Goal: Find specific page/section: Find specific page/section

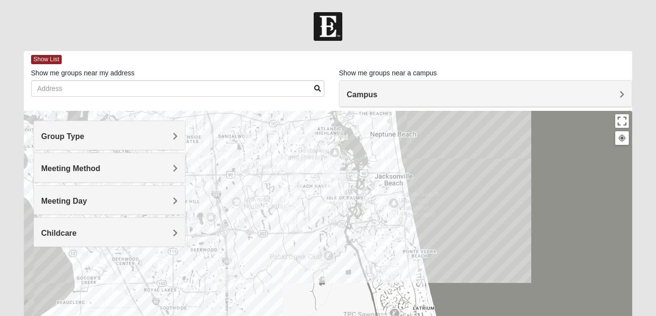
drag, startPoint x: 446, startPoint y: 268, endPoint x: 448, endPoint y: 136, distance: 131.1
click at [448, 136] on div at bounding box center [328, 305] width 608 height 388
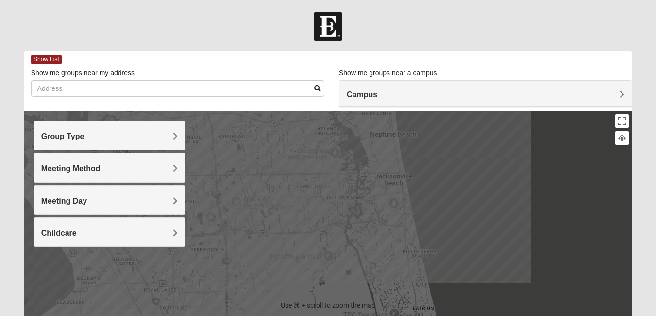
scroll to position [0, 0]
drag, startPoint x: 466, startPoint y: 255, endPoint x: 461, endPoint y: 234, distance: 22.0
click at [461, 234] on div at bounding box center [328, 304] width 608 height 388
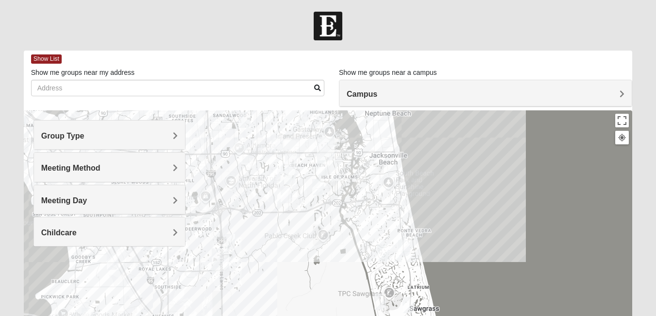
click at [407, 248] on img "Mens Conway 32082" at bounding box center [404, 248] width 12 height 16
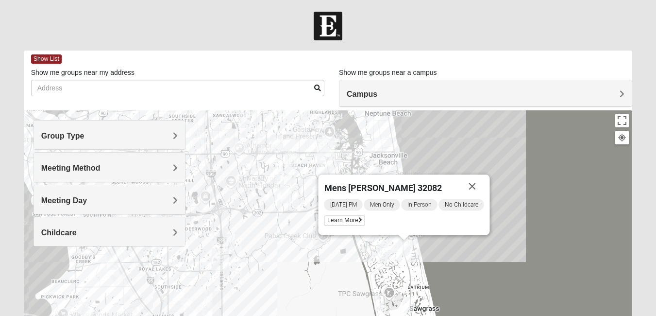
click at [386, 252] on img "Womens Paul 32082" at bounding box center [383, 252] width 12 height 16
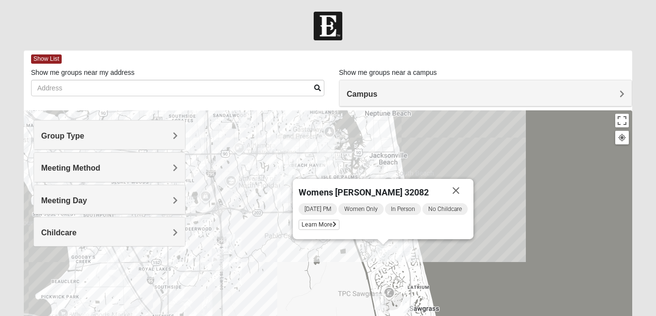
click at [405, 303] on img "Mens Sopchak 32082" at bounding box center [408, 305] width 12 height 16
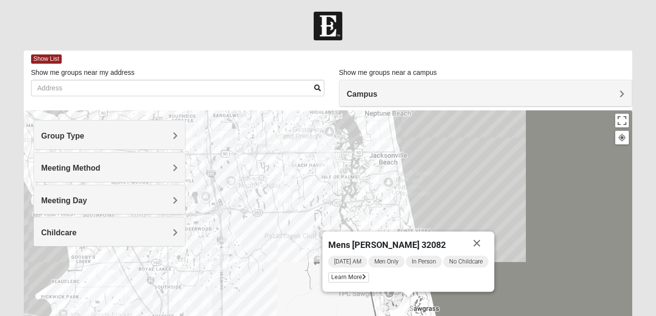
click at [380, 300] on img "Womens Gibbs 32082" at bounding box center [380, 301] width 12 height 16
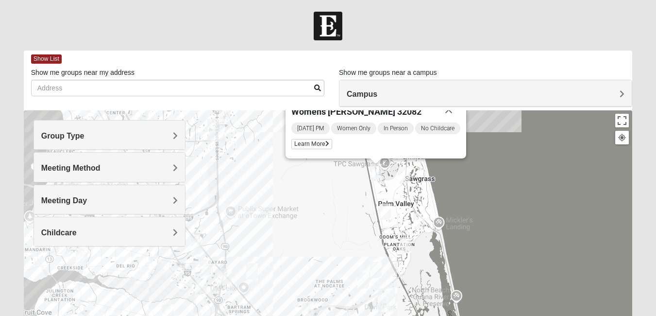
drag, startPoint x: 486, startPoint y: 294, endPoint x: 480, endPoint y: 160, distance: 134.1
click at [480, 160] on div "Womens [PERSON_NAME] 32082 [DATE] PM Women Only In Person No Childcare Learn Mo…" at bounding box center [328, 304] width 608 height 388
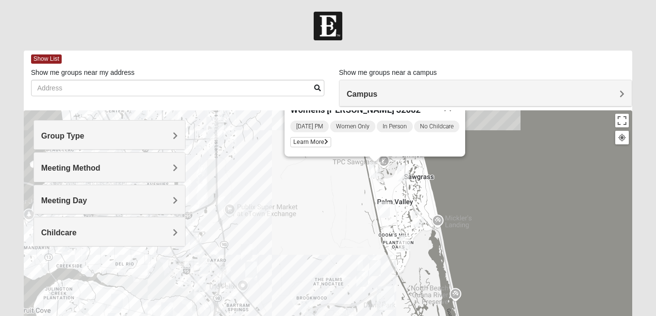
click at [386, 209] on img "Mixed Pate 32082" at bounding box center [384, 209] width 12 height 16
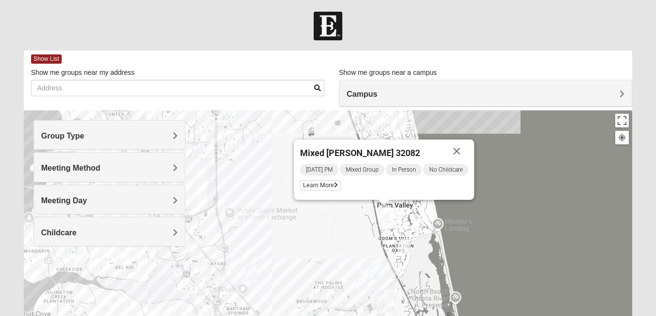
click at [419, 224] on img "Womens Beeson 32082" at bounding box center [418, 222] width 12 height 16
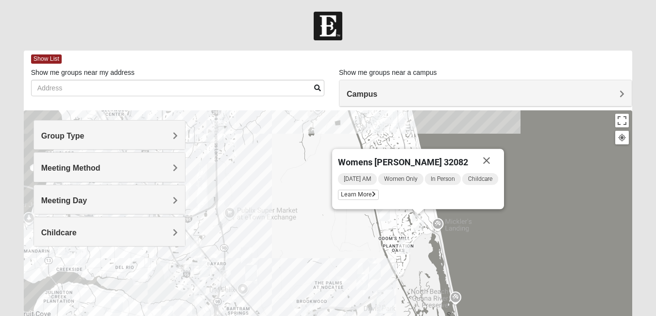
click at [404, 243] on img "Mixed Reed 32081" at bounding box center [405, 246] width 12 height 16
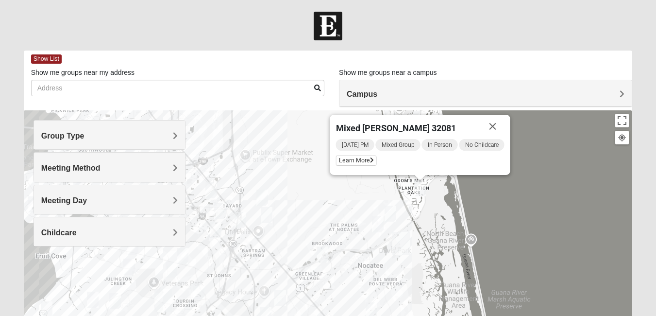
drag, startPoint x: 428, startPoint y: 284, endPoint x: 444, endPoint y: 223, distance: 62.8
click at [444, 223] on div "Mixed [PERSON_NAME] 32081 [DATE] PM Mixed Group In Person No Childcare Learn Mo…" at bounding box center [328, 304] width 608 height 388
click at [379, 220] on img "Womens Bonner 32081" at bounding box center [378, 223] width 12 height 16
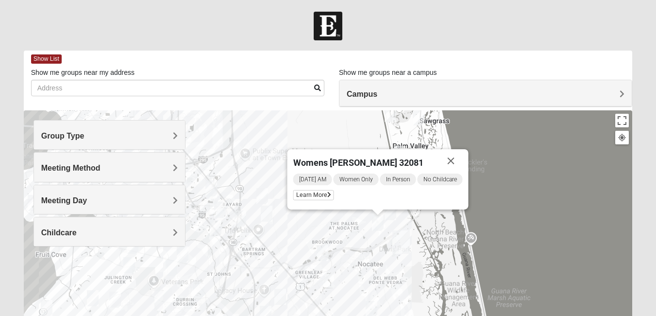
click at [391, 213] on img "Womens Masulli 32081" at bounding box center [391, 212] width 12 height 16
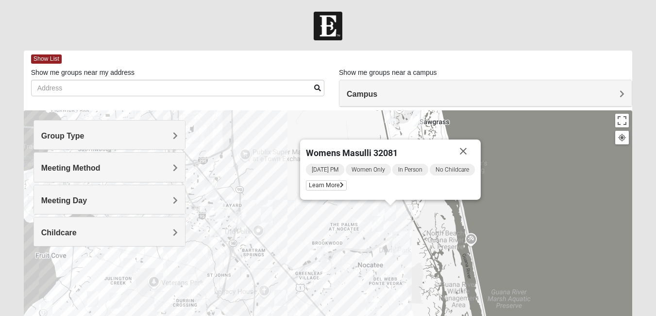
click at [322, 255] on img "Mens Schneider 32081" at bounding box center [323, 254] width 12 height 16
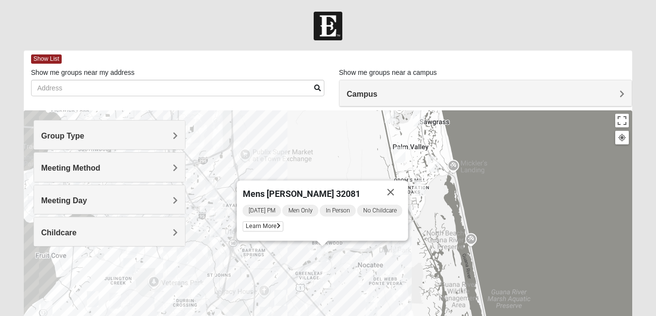
click at [493, 199] on div "Mens [PERSON_NAME] 32081 [DATE] PM Men Only In Person No Childcare Learn More" at bounding box center [328, 304] width 608 height 388
click at [137, 140] on h4 "Group Type" at bounding box center [109, 135] width 136 height 9
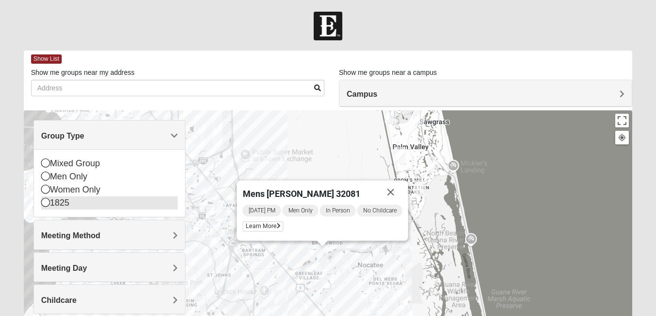
click at [63, 200] on div "1825" at bounding box center [109, 202] width 136 height 13
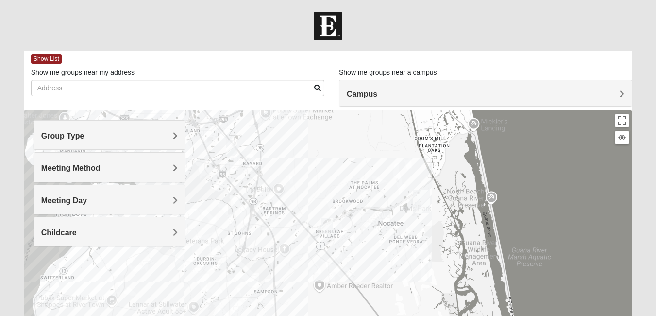
drag, startPoint x: 443, startPoint y: 274, endPoint x: 463, endPoint y: 232, distance: 46.7
click at [463, 232] on div at bounding box center [328, 304] width 608 height 388
click at [330, 224] on img "1825 Mixed Brown 32081" at bounding box center [326, 226] width 12 height 16
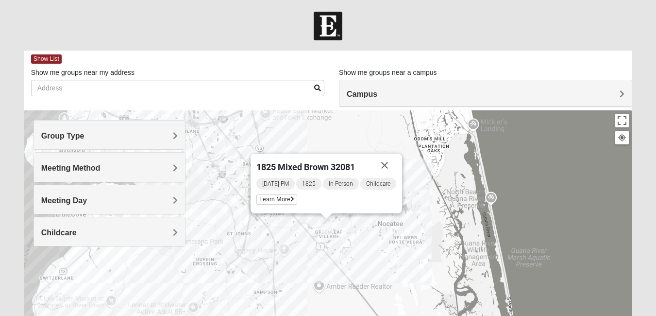
click at [330, 225] on img "1825 Mixed Brown 32081" at bounding box center [326, 226] width 12 height 16
click at [233, 147] on img "1825 Mixed Cutshall 32258" at bounding box center [231, 148] width 12 height 16
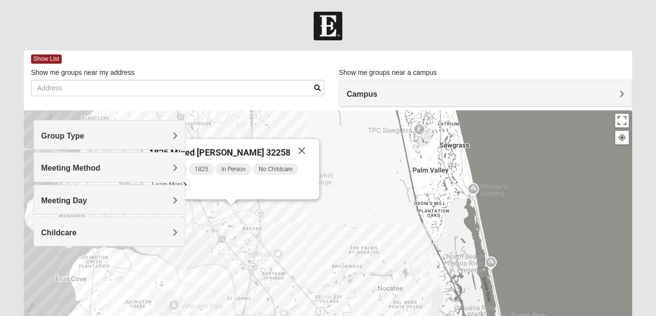
click at [408, 222] on div "1825 Mixed [PERSON_NAME] 32258 [DATE] PM 1825 In Person No Childcare Learn More" at bounding box center [328, 304] width 608 height 388
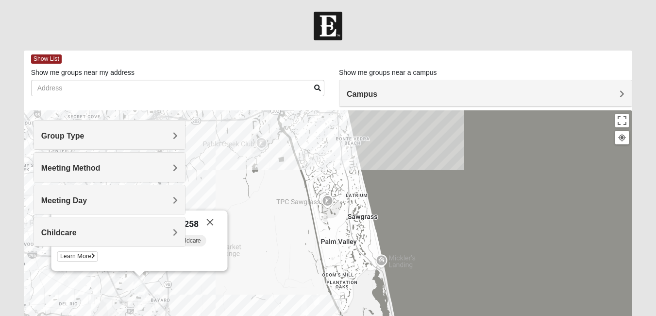
drag, startPoint x: 487, startPoint y: 236, endPoint x: 392, endPoint y: 310, distance: 120.5
click at [392, 310] on div "1825 Mixed [PERSON_NAME] 32258 [DATE] PM 1825 In Person No Childcare Learn More" at bounding box center [328, 304] width 608 height 388
click at [324, 130] on img "1825 Mixed Gatewood/Morales 32082" at bounding box center [323, 128] width 12 height 16
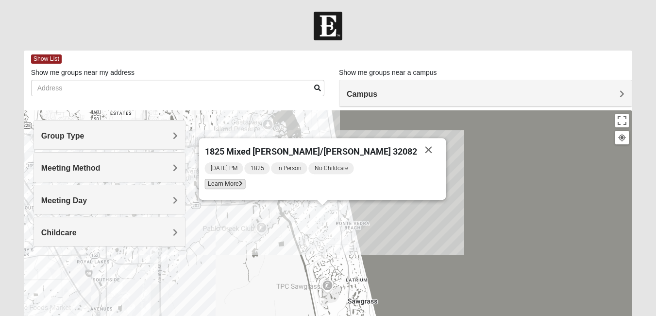
click at [245, 185] on span "Learn More" at bounding box center [224, 184] width 41 height 10
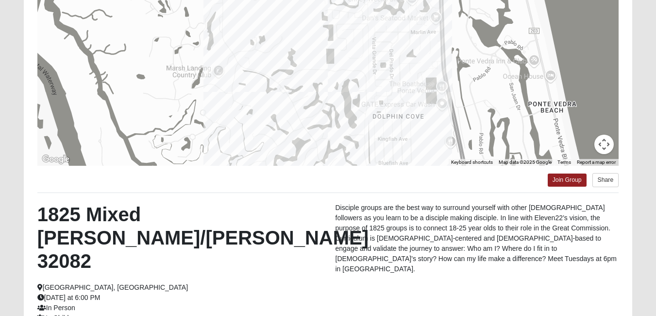
scroll to position [176, 0]
